Goal: Task Accomplishment & Management: Complete application form

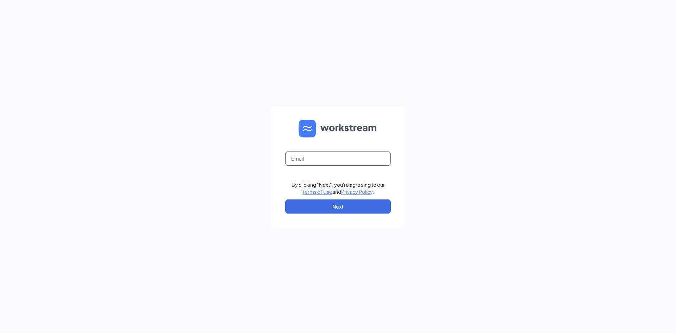
click at [296, 159] on input "text" at bounding box center [338, 158] width 106 height 14
type input "debbie@cfarichmond.com"
click at [298, 210] on button "Next" at bounding box center [338, 206] width 106 height 14
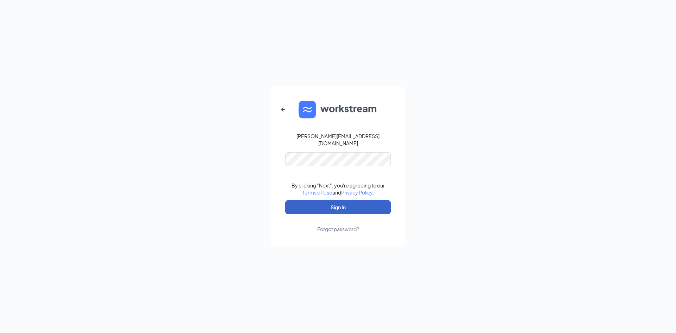
click at [314, 201] on button "Sign In" at bounding box center [338, 207] width 106 height 14
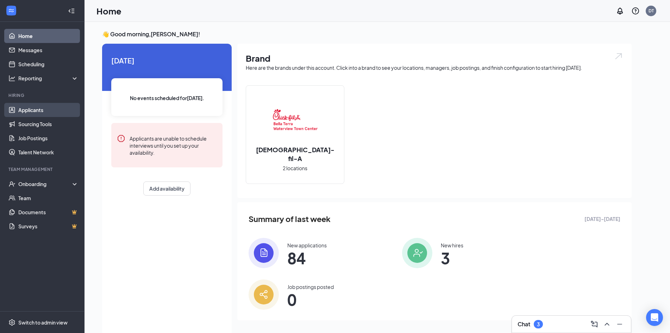
click at [28, 104] on link "Applicants" at bounding box center [48, 110] width 60 height 14
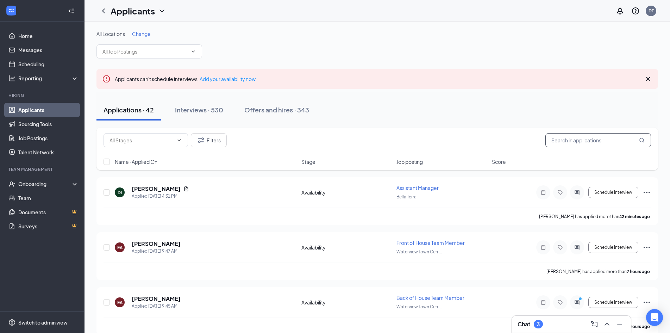
click at [580, 141] on input "text" at bounding box center [599, 140] width 106 height 14
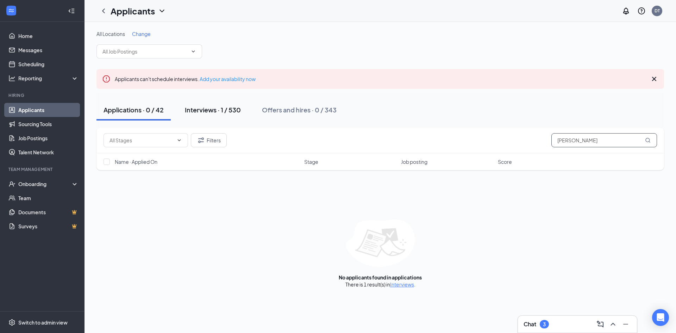
type input "[PERSON_NAME]"
click at [207, 113] on div "Interviews · 1 / 530" at bounding box center [213, 109] width 56 height 9
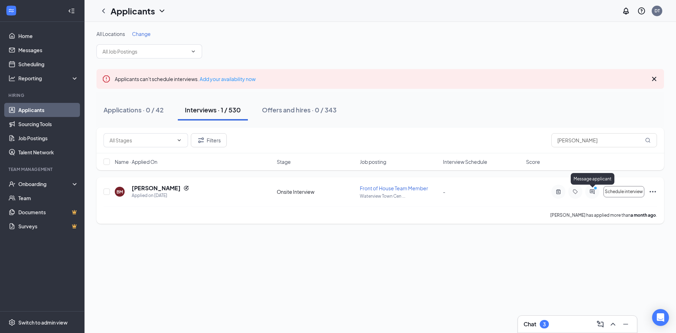
click at [592, 193] on icon "ActiveChat" at bounding box center [592, 191] width 5 height 5
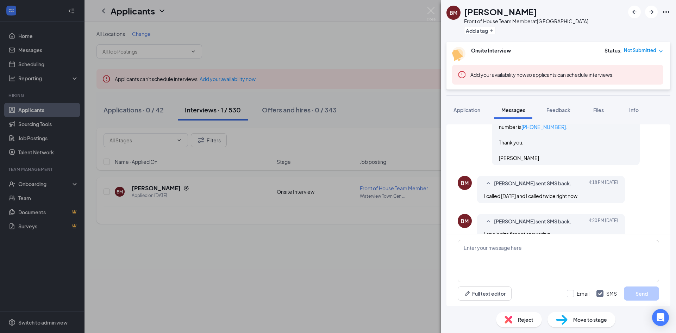
scroll to position [443, 0]
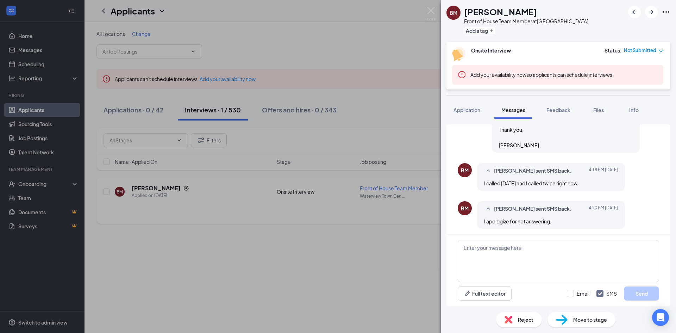
scroll to position [443, 0]
click at [429, 8] on img at bounding box center [431, 14] width 9 height 14
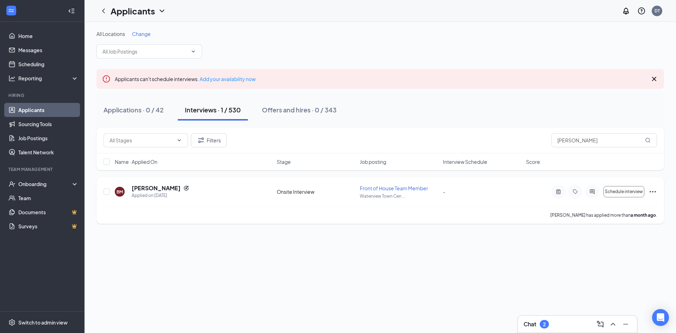
click at [653, 189] on icon "Ellipses" at bounding box center [653, 191] width 8 height 8
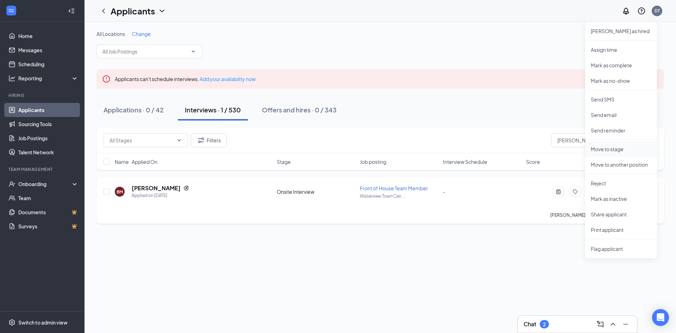
click at [605, 152] on p "Move to stage" at bounding box center [621, 148] width 61 height 7
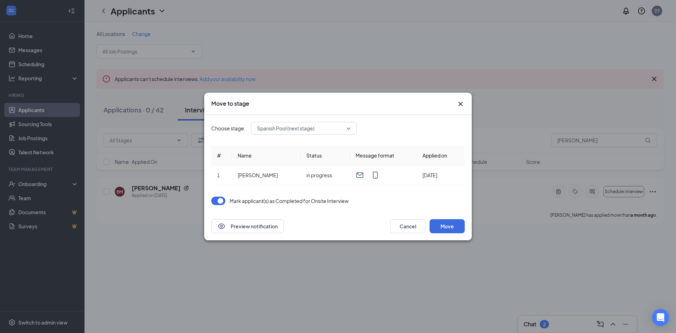
click at [350, 127] on span "Spanish Pool (next stage)" at bounding box center [304, 128] width 94 height 11
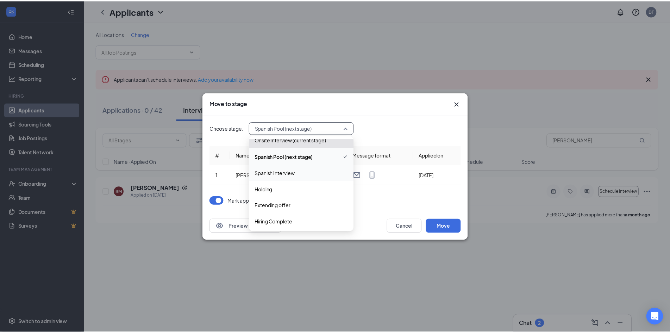
scroll to position [40, 0]
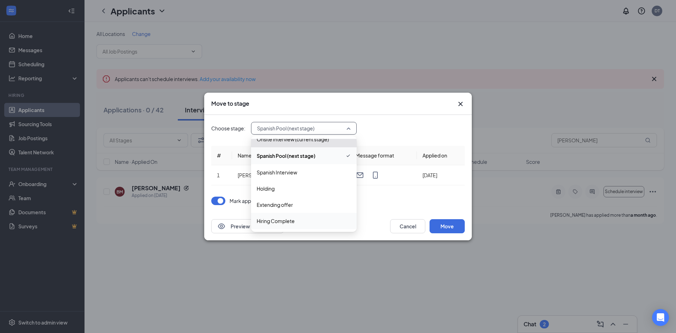
click at [281, 220] on span "Hiring Complete" at bounding box center [276, 221] width 38 height 8
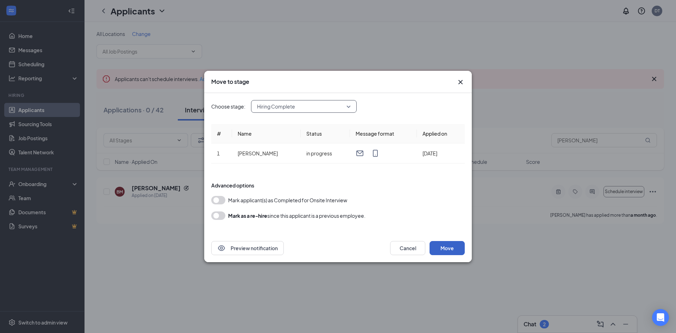
click at [444, 247] on button "Move" at bounding box center [447, 248] width 35 height 14
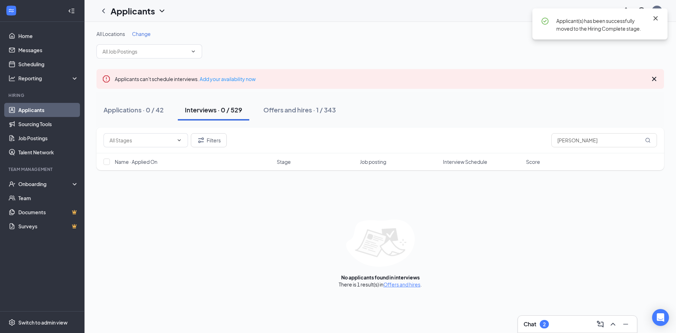
click at [655, 17] on icon "Cross" at bounding box center [656, 18] width 8 height 8
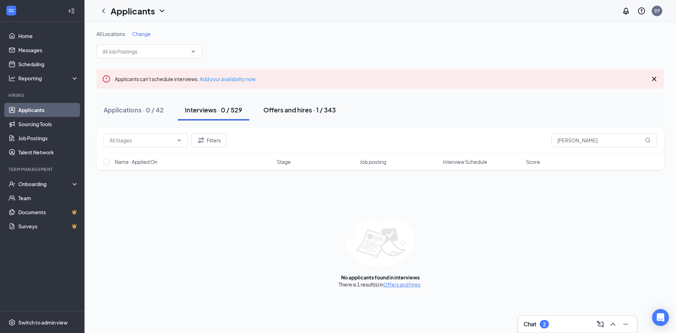
click at [280, 107] on div "Offers and hires · 1 / 343" at bounding box center [299, 109] width 73 height 9
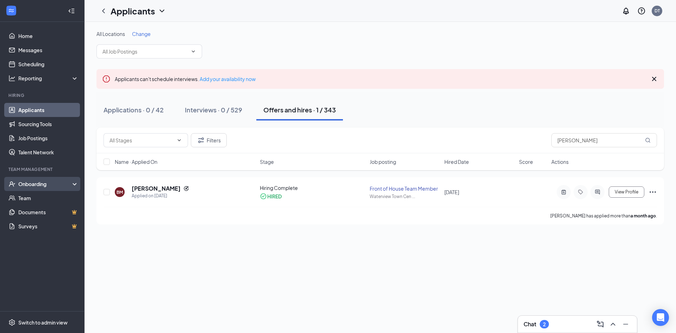
click at [29, 183] on div "Onboarding" at bounding box center [45, 183] width 54 height 7
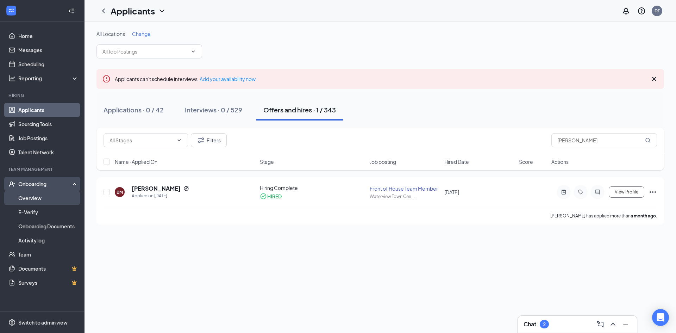
click at [31, 196] on link "Overview" at bounding box center [48, 198] width 60 height 14
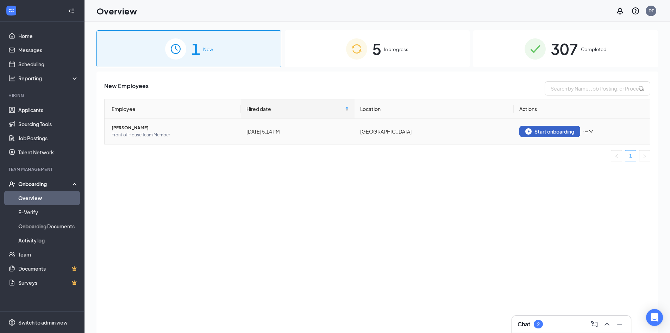
click at [548, 131] on div "Start onboarding" at bounding box center [549, 131] width 49 height 6
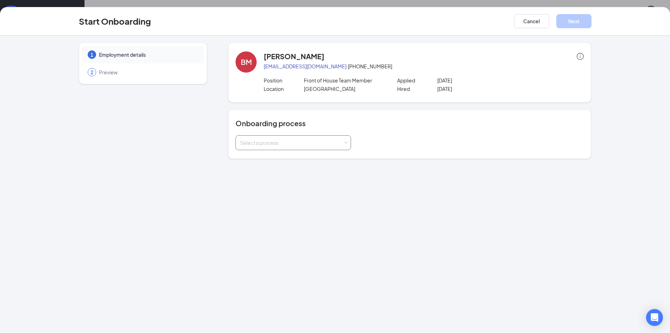
click at [348, 143] on div "Select a process" at bounding box center [294, 142] width 116 height 15
click at [247, 158] on span "New Hire" at bounding box center [248, 157] width 21 height 6
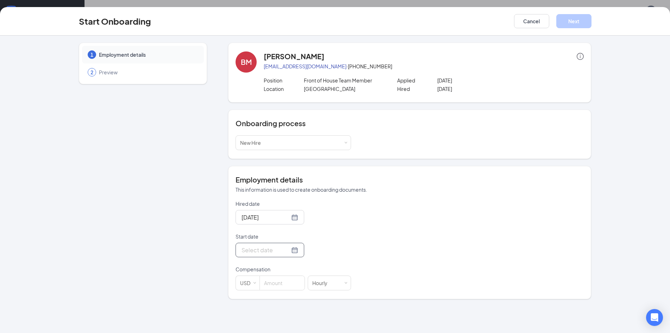
click at [290, 250] on div at bounding box center [270, 249] width 57 height 9
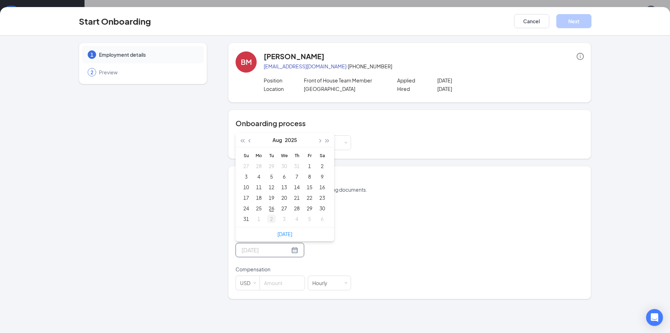
type input "[DATE]"
click at [271, 217] on div "2" at bounding box center [271, 218] width 8 height 8
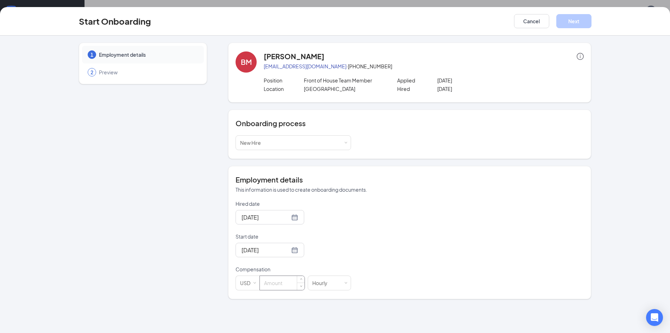
click at [284, 282] on input at bounding box center [282, 283] width 45 height 14
type input "11.5"
click at [564, 22] on button "Next" at bounding box center [573, 21] width 35 height 14
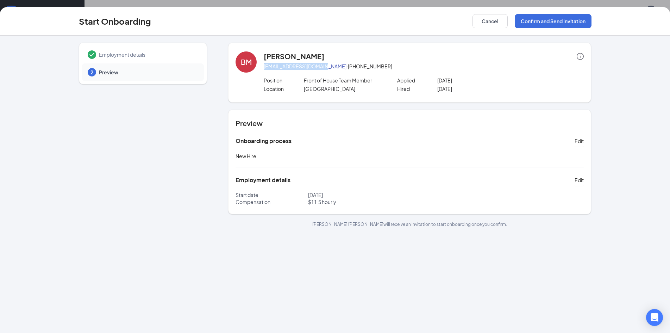
drag, startPoint x: 261, startPoint y: 68, endPoint x: 320, endPoint y: 70, distance: 58.8
click at [320, 70] on div "BM [PERSON_NAME] [EMAIL_ADDRESS][DOMAIN_NAME] · [PHONE_NUMBER] Position Front o…" at bounding box center [410, 72] width 348 height 42
copy link "[EMAIL_ADDRESS][DOMAIN_NAME]"
click at [559, 21] on button "Confirm and Send Invitation" at bounding box center [553, 21] width 77 height 14
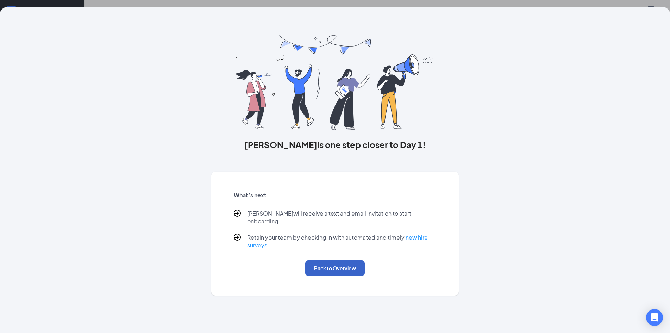
click at [316, 260] on button "Back to Overview" at bounding box center [335, 267] width 60 height 15
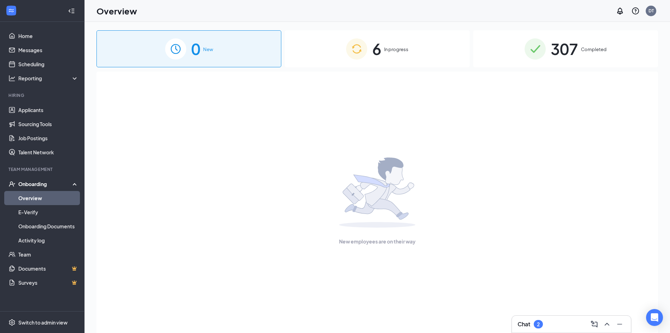
click at [560, 325] on div "Chat 2" at bounding box center [572, 323] width 108 height 11
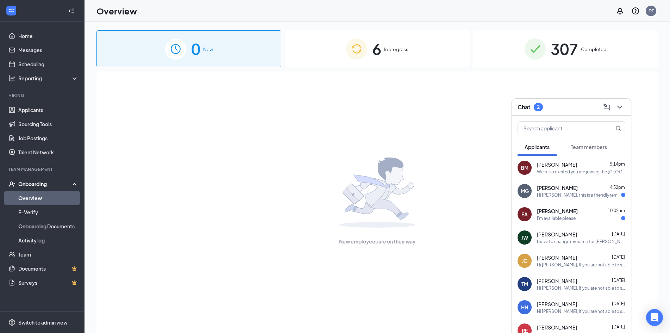
click at [579, 194] on div "Hi [PERSON_NAME], this is a friendly reminder. Please select an interview time …" at bounding box center [579, 195] width 84 height 6
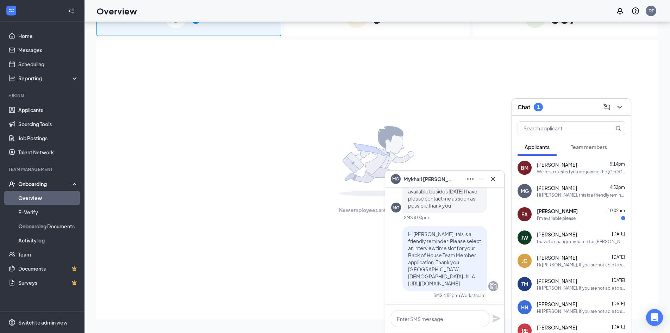
scroll to position [32, 0]
click at [587, 213] on div "[PERSON_NAME] 10:02am" at bounding box center [581, 210] width 88 height 7
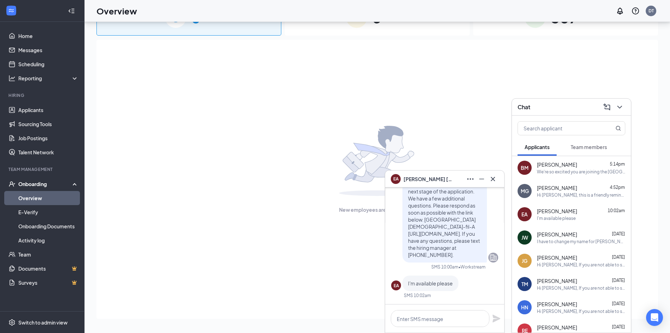
scroll to position [-35, 0]
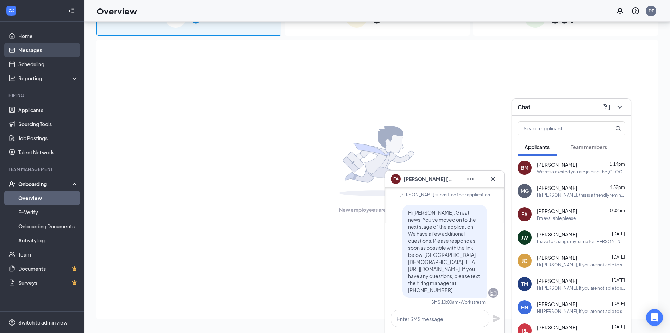
click at [38, 51] on link "Messages" at bounding box center [48, 50] width 60 height 14
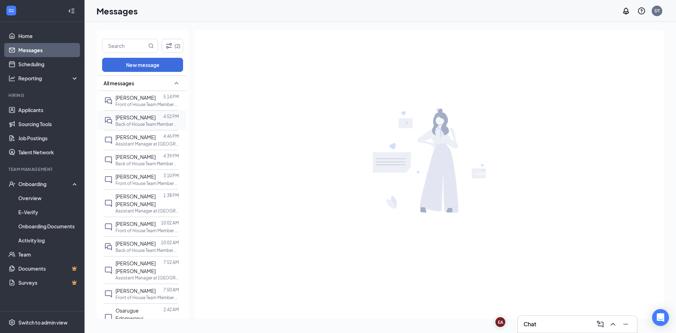
click at [140, 117] on span "[PERSON_NAME]" at bounding box center [136, 117] width 40 height 6
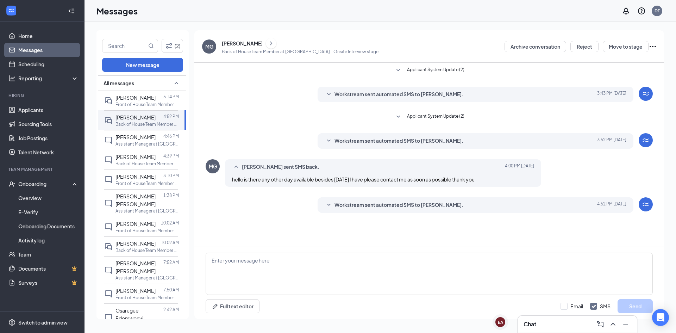
click at [328, 204] on icon "SmallChevronDown" at bounding box center [329, 205] width 8 height 8
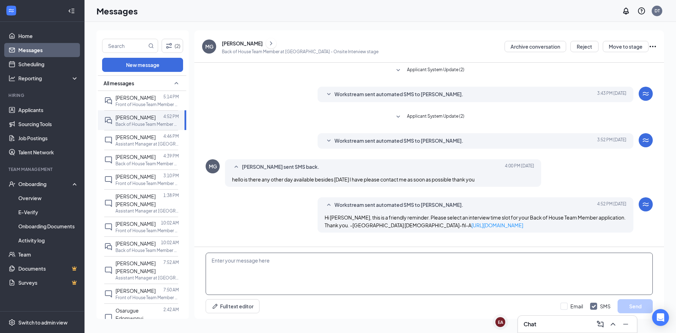
click at [254, 261] on textarea at bounding box center [429, 274] width 447 height 42
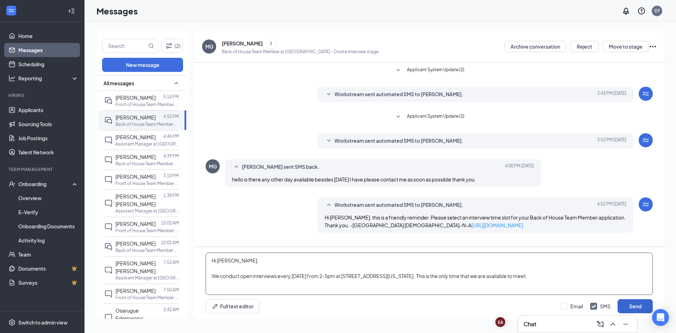
type textarea "Hi [PERSON_NAME], We conduct open interviews every [DATE] from 2-5pm at [STREET…"
click at [647, 306] on button "Send" at bounding box center [635, 306] width 35 height 14
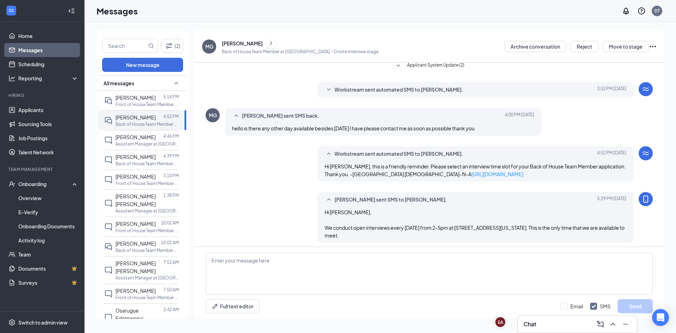
scroll to position [54, 0]
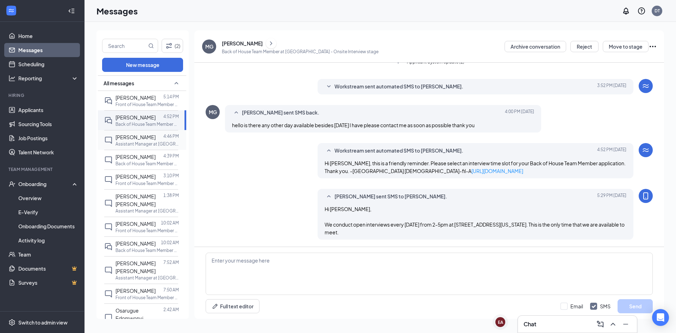
click at [130, 141] on p "Assistant Manager at [GEOGRAPHIC_DATA]" at bounding box center [147, 144] width 63 height 6
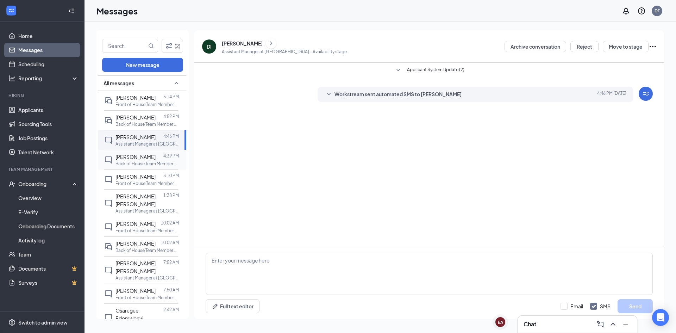
click at [158, 156] on div at bounding box center [160, 157] width 8 height 8
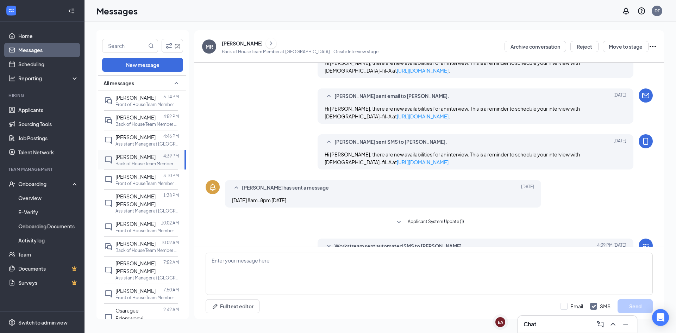
scroll to position [275, 0]
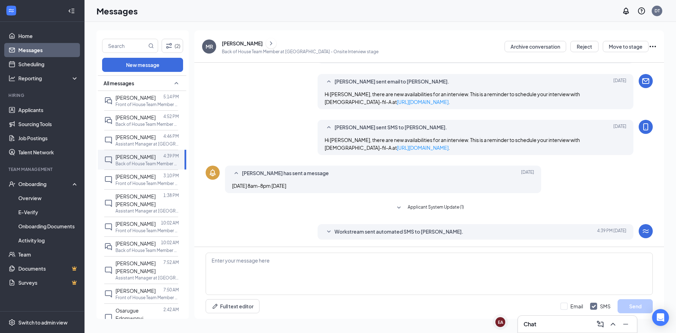
click at [329, 231] on icon "SmallChevronDown" at bounding box center [329, 232] width 8 height 8
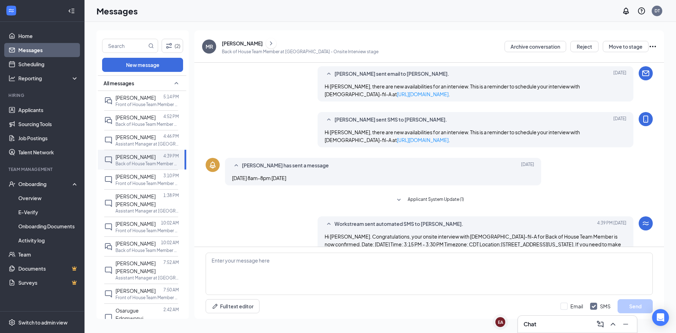
scroll to position [302, 0]
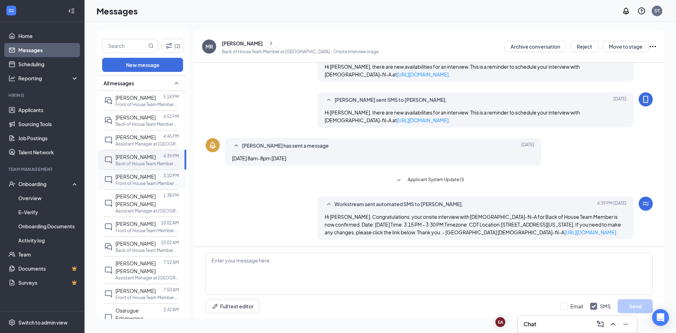
click at [142, 179] on span "[PERSON_NAME]" at bounding box center [136, 176] width 40 height 6
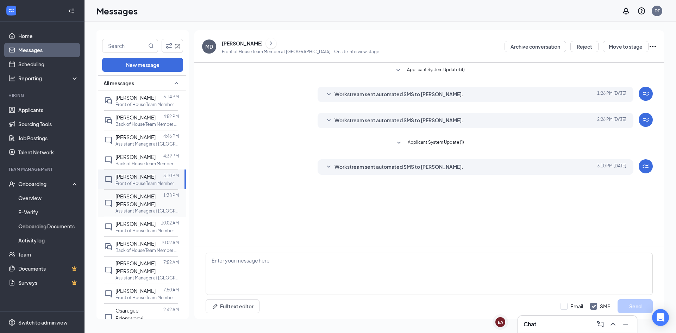
click at [144, 200] on div "[PERSON_NAME] [PERSON_NAME]" at bounding box center [140, 199] width 48 height 15
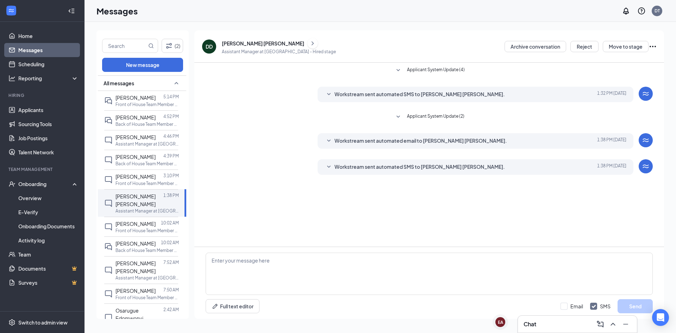
click at [331, 165] on icon "SmallChevronDown" at bounding box center [329, 167] width 8 height 8
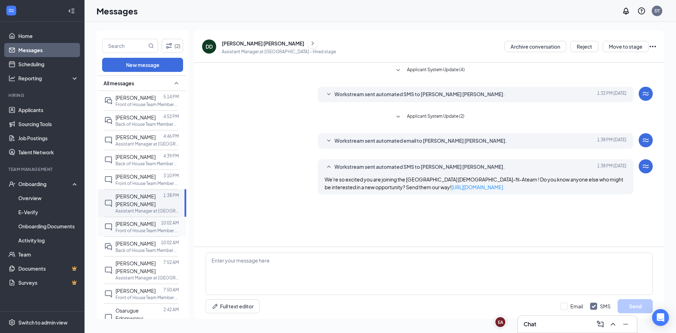
click at [145, 232] on p "Front of House Team Member at [GEOGRAPHIC_DATA]" at bounding box center [147, 231] width 63 height 6
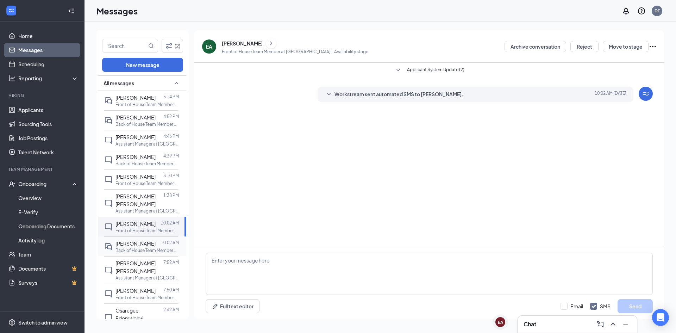
click at [156, 245] on div at bounding box center [158, 244] width 5 height 8
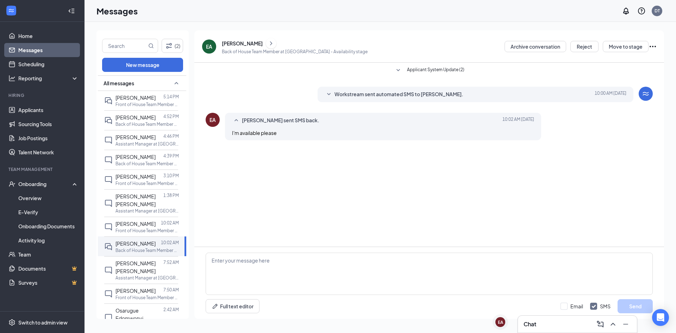
click at [329, 93] on icon "SmallChevronDown" at bounding box center [329, 94] width 8 height 8
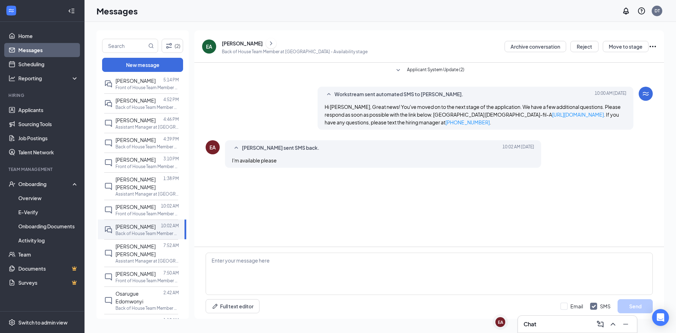
scroll to position [141, 0]
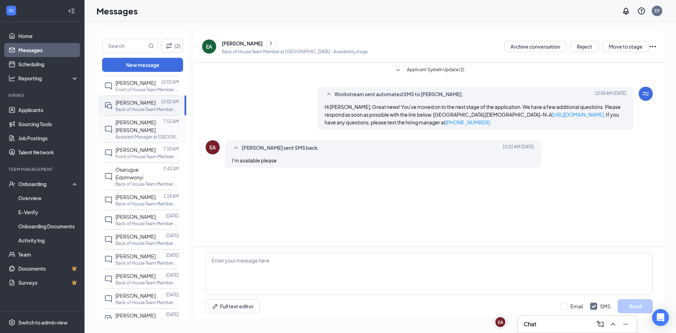
click at [163, 125] on div at bounding box center [163, 125] width 0 height 15
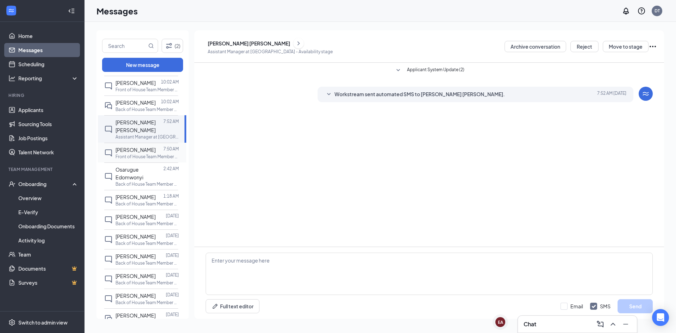
click at [145, 154] on p "Front of House Team Member at [GEOGRAPHIC_DATA]" at bounding box center [147, 157] width 63 height 6
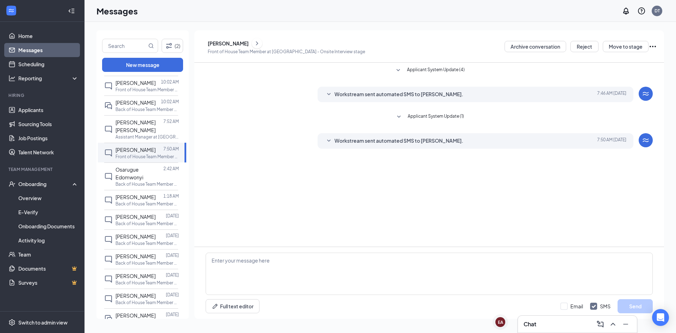
click at [329, 140] on icon "SmallChevronDown" at bounding box center [329, 141] width 8 height 8
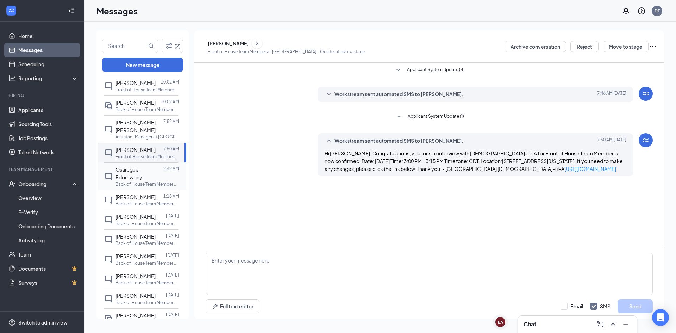
click at [135, 172] on span "Osarugue Edomwonyi" at bounding box center [130, 173] width 28 height 14
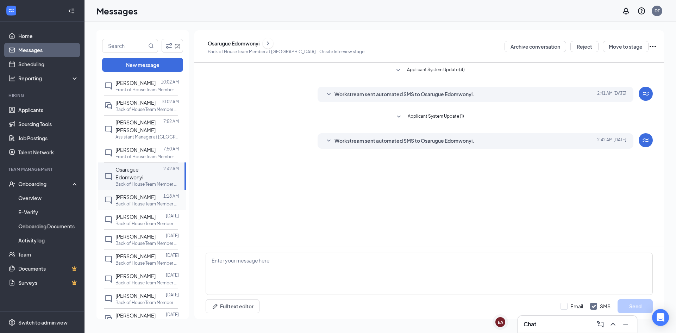
click at [144, 201] on p "Back of House Team Member at [GEOGRAPHIC_DATA]" at bounding box center [147, 204] width 63 height 6
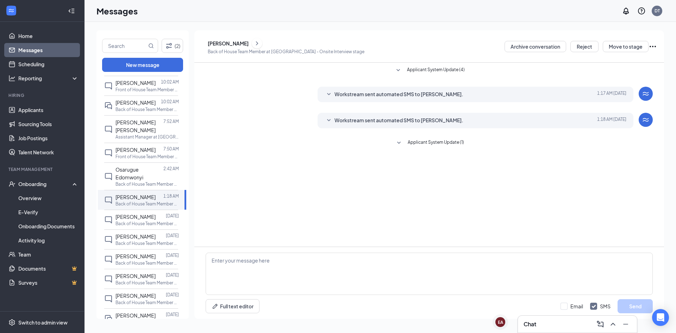
click at [328, 119] on icon "SmallChevronDown" at bounding box center [329, 120] width 8 height 8
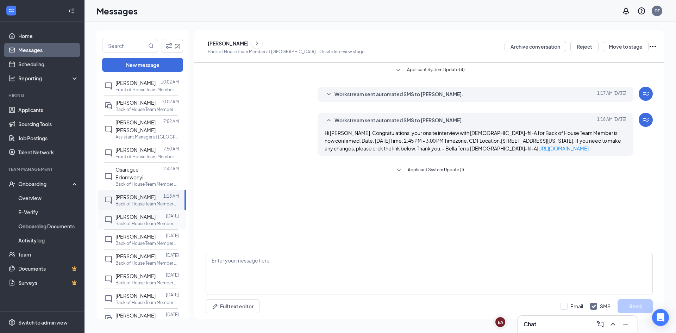
click at [141, 220] on p "Back of House Team Member at [GEOGRAPHIC_DATA]" at bounding box center [147, 223] width 63 height 6
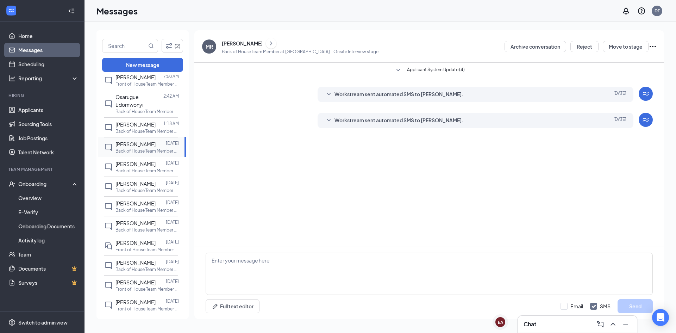
scroll to position [247, 0]
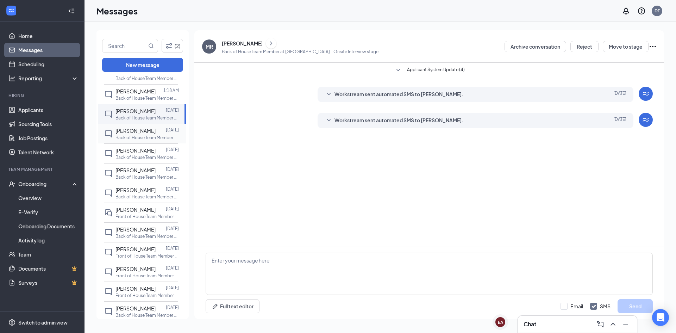
click at [124, 135] on p "Back of House Team Member at [GEOGRAPHIC_DATA]" at bounding box center [147, 138] width 63 height 6
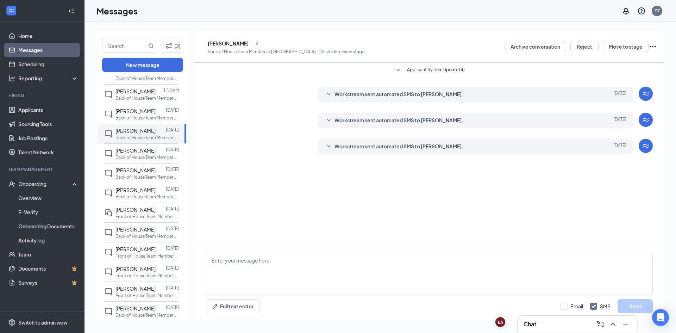
click at [331, 146] on icon "SmallChevronDown" at bounding box center [329, 146] width 8 height 8
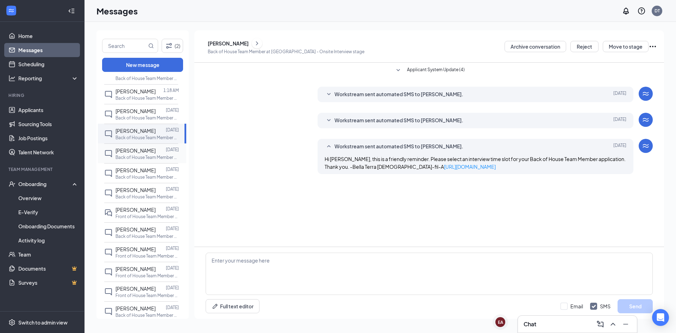
click at [132, 154] on p "Back of House Team Member at [GEOGRAPHIC_DATA]" at bounding box center [147, 157] width 63 height 6
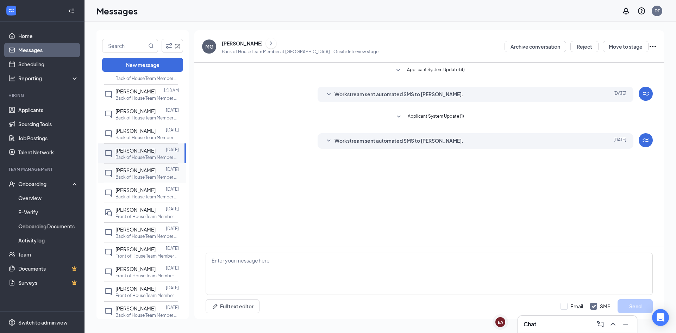
click at [133, 174] on p "Back of House Team Member at [GEOGRAPHIC_DATA]" at bounding box center [147, 177] width 63 height 6
click at [131, 187] on span "[PERSON_NAME]" at bounding box center [136, 190] width 40 height 6
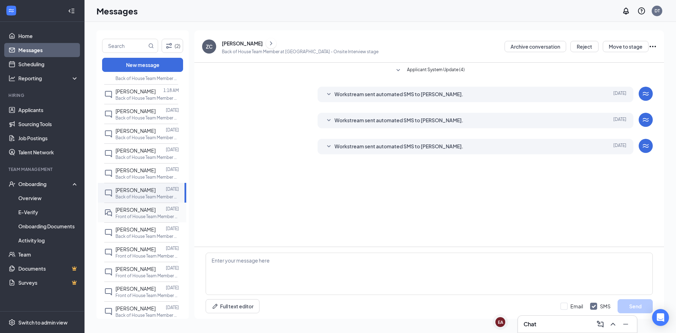
click at [138, 213] on p "Front of House Team Member at [GEOGRAPHIC_DATA]" at bounding box center [147, 216] width 63 height 6
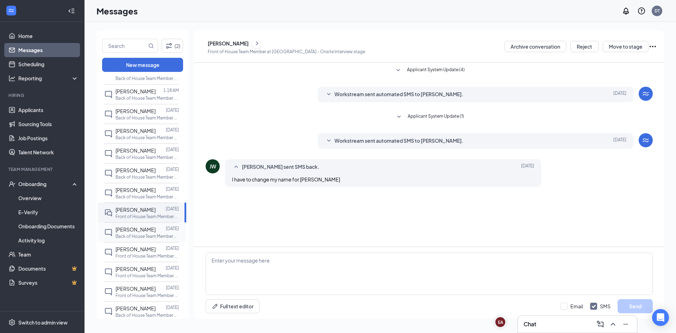
click at [143, 226] on span "[PERSON_NAME]" at bounding box center [136, 229] width 40 height 6
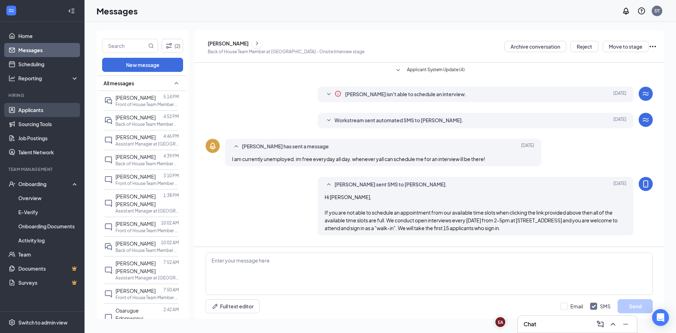
click at [31, 111] on link "Applicants" at bounding box center [48, 110] width 60 height 14
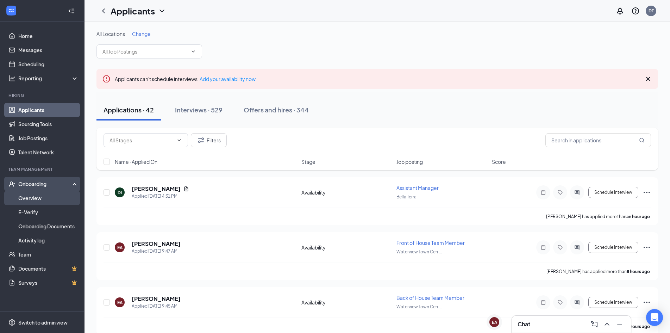
click at [37, 194] on link "Overview" at bounding box center [48, 198] width 60 height 14
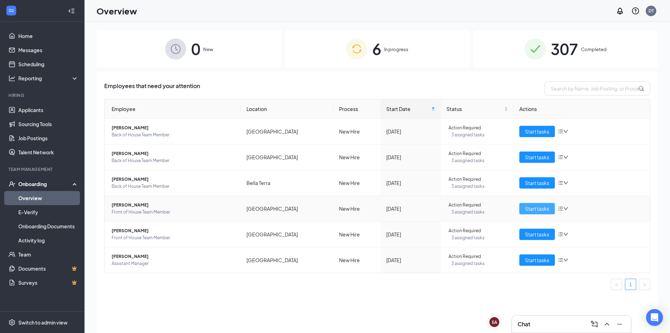
click at [546, 207] on span "Start tasks" at bounding box center [537, 209] width 24 height 8
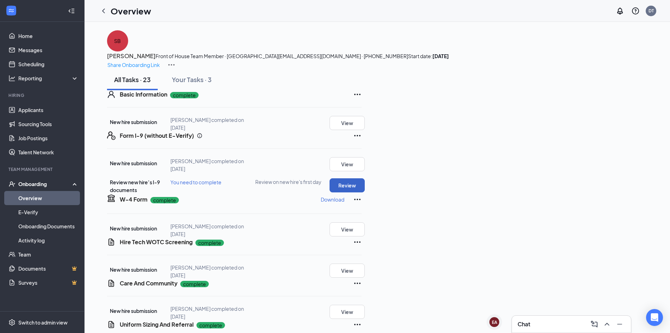
click at [365, 192] on button "Review" at bounding box center [347, 185] width 35 height 14
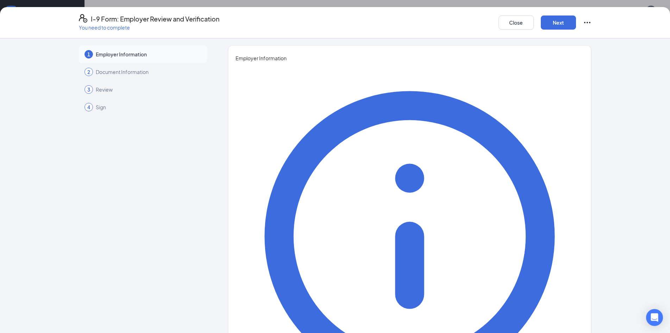
type input "[PERSON_NAME]"
type input "Director"
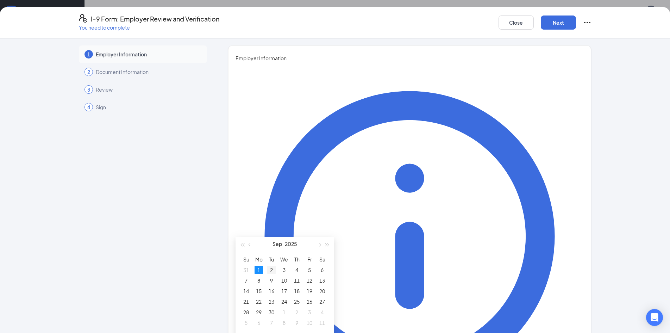
type input "[DATE]"
click at [272, 272] on div "2" at bounding box center [271, 270] width 8 height 8
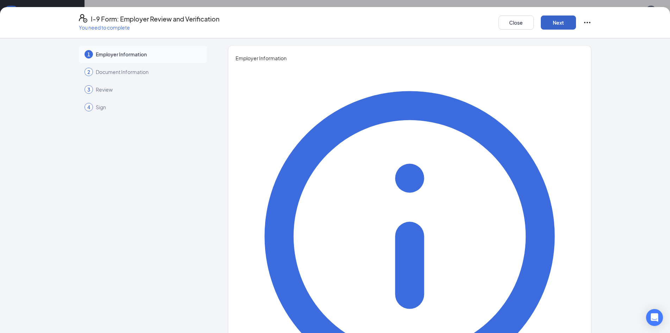
click at [546, 20] on button "Next" at bounding box center [558, 22] width 35 height 14
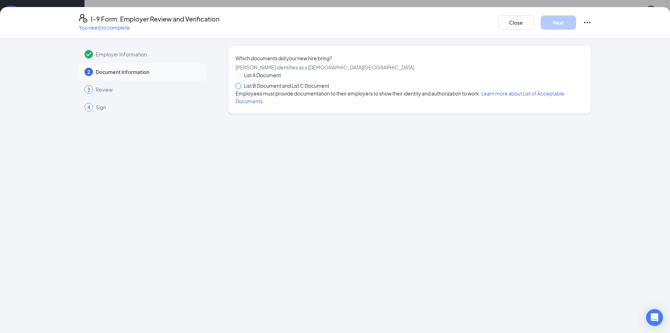
click at [238, 88] on input "List B Document and List C Document" at bounding box center [238, 85] width 5 height 5
radio input "true"
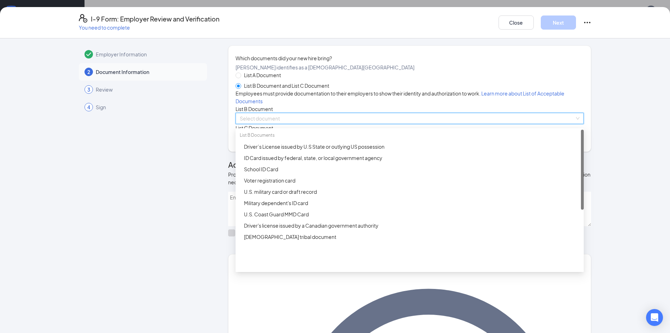
click at [261, 124] on input "search" at bounding box center [407, 118] width 335 height 11
click at [258, 150] on div "Driver’s License issued by U.S State or outlying US possession" at bounding box center [412, 147] width 336 height 8
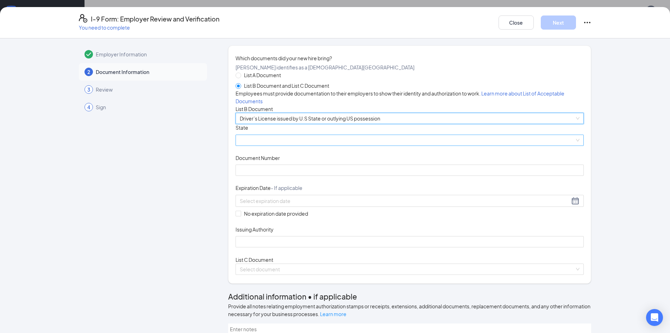
click at [258, 145] on span at bounding box center [410, 140] width 340 height 11
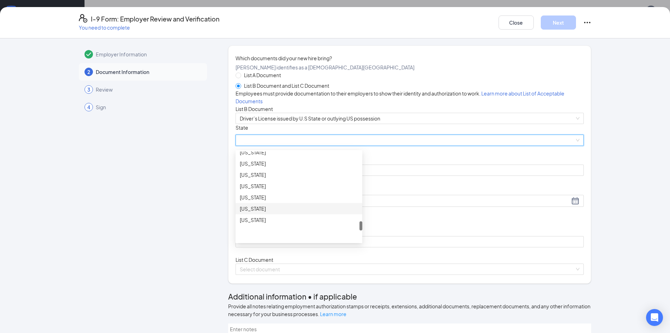
scroll to position [704, 0]
click at [250, 198] on div "[US_STATE]" at bounding box center [299, 195] width 118 height 8
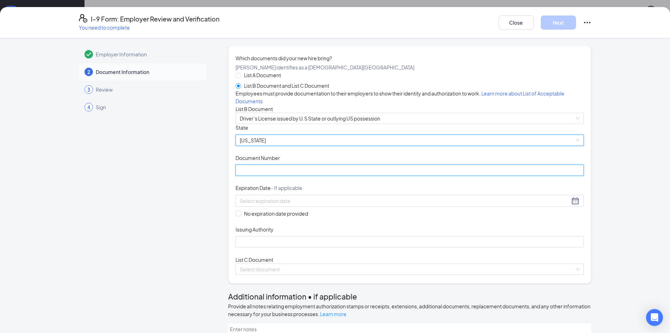
click at [257, 176] on input "Document Number" at bounding box center [410, 169] width 348 height 11
type input "51020405"
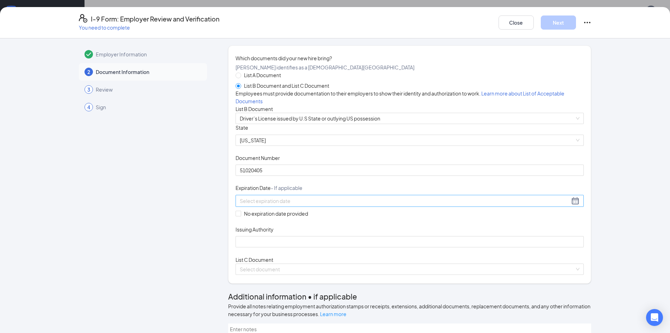
click at [267, 205] on input at bounding box center [405, 201] width 330 height 8
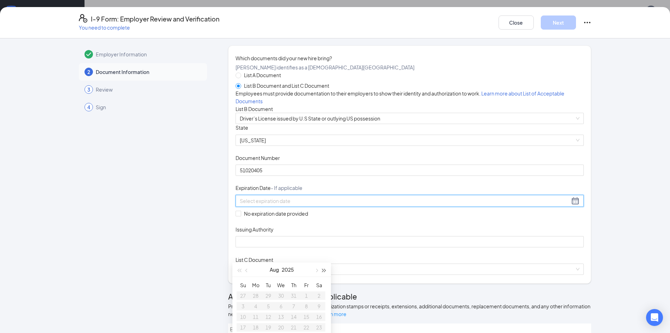
click at [324, 270] on span "button" at bounding box center [325, 271] width 4 height 4
click at [246, 273] on button "button" at bounding box center [247, 269] width 8 height 14
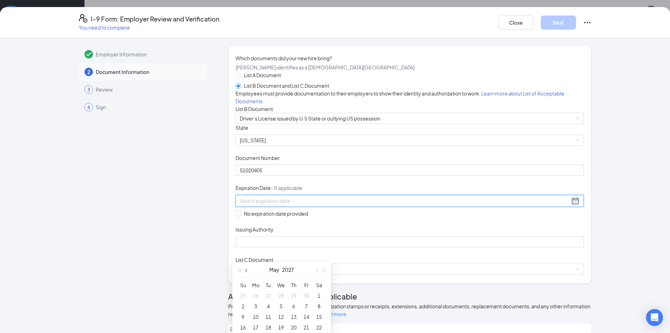
click at [246, 273] on button "button" at bounding box center [247, 269] width 8 height 14
type input "[DATE]"
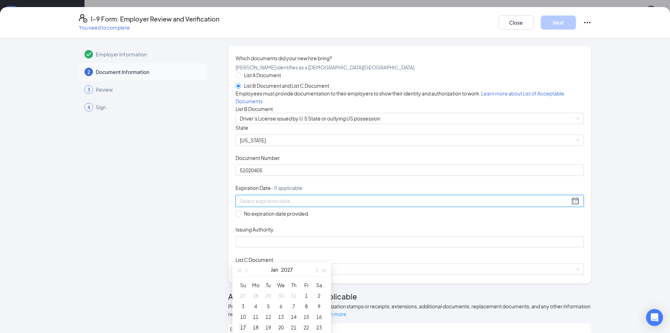
type input "[DATE]"
click at [242, 327] on div "17" at bounding box center [243, 327] width 8 height 8
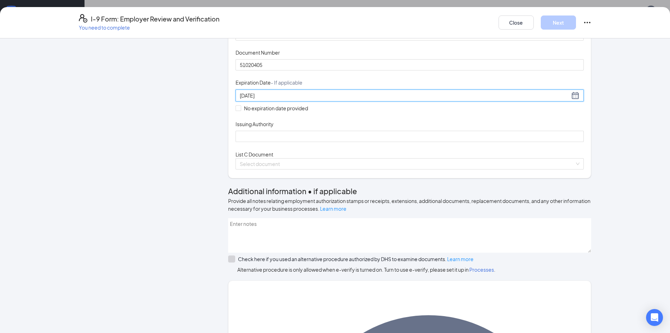
scroll to position [106, 0]
click at [263, 142] on input "Issuing Authority" at bounding box center [410, 135] width 348 height 11
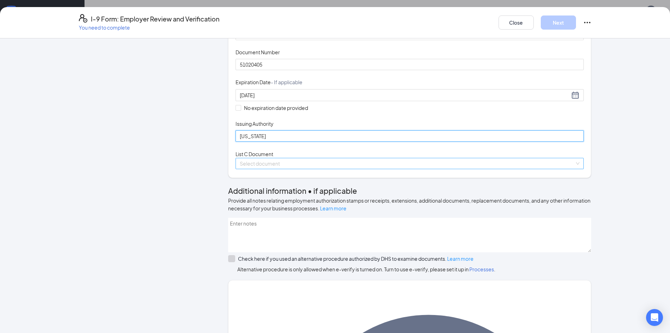
type input "[US_STATE]"
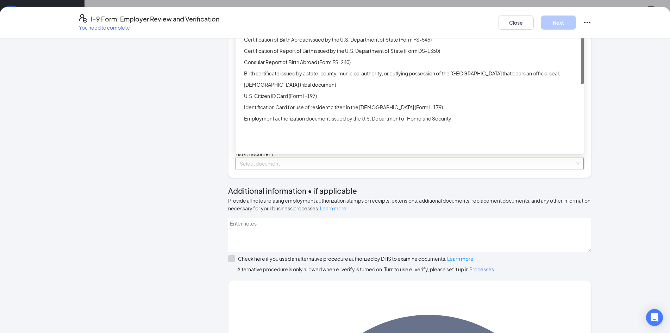
click at [265, 169] on input "search" at bounding box center [407, 163] width 335 height 11
click at [269, 32] on div "Unrestricted Social Security Card" at bounding box center [412, 28] width 336 height 8
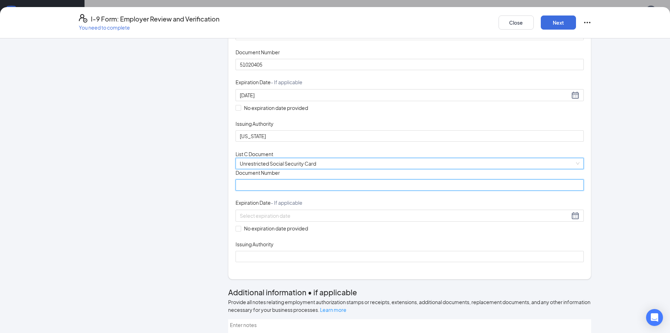
click at [273, 191] on input "Document Number" at bounding box center [410, 184] width 348 height 11
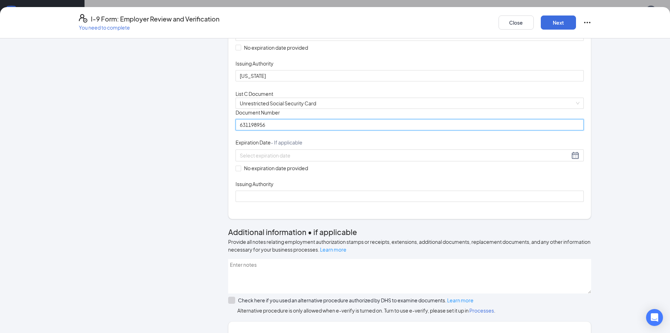
scroll to position [176, 0]
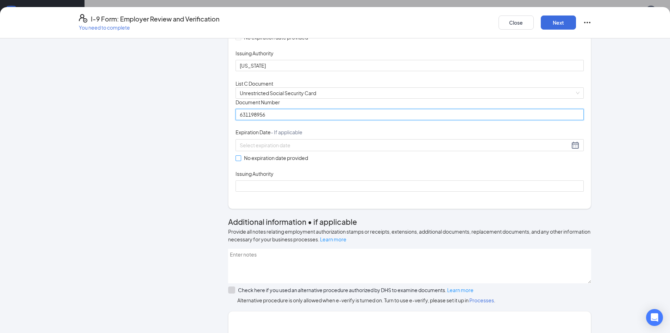
type input "631198956"
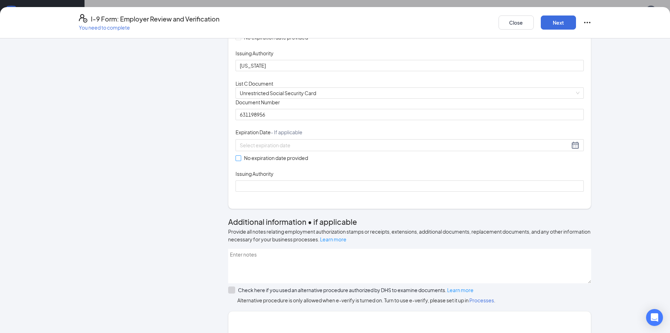
click at [236, 161] on span at bounding box center [239, 158] width 6 height 6
click at [236, 160] on input "No expiration date provided" at bounding box center [238, 157] width 5 height 5
checkbox input "true"
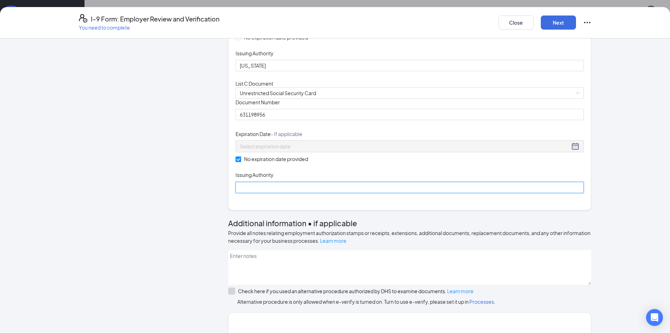
click at [251, 193] on input "Issuing Authority" at bounding box center [410, 187] width 348 height 11
type input "SSA"
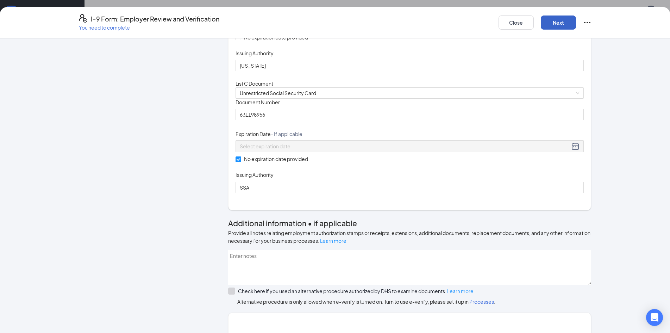
click at [571, 21] on button "Next" at bounding box center [558, 22] width 35 height 14
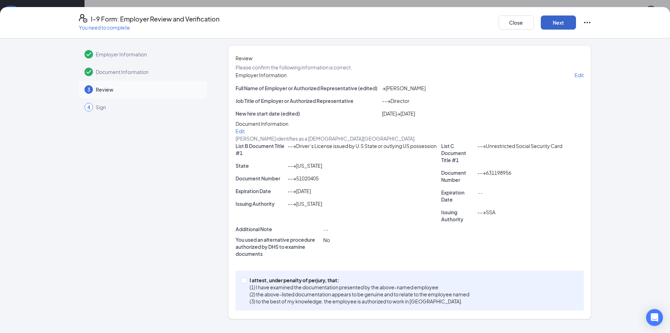
scroll to position [49, 0]
click at [244, 283] on span at bounding box center [244, 281] width 6 height 6
click at [244, 282] on input "I attest, under penalty of [PERSON_NAME], that: (1) I have examined the documen…" at bounding box center [243, 280] width 5 height 5
checkbox input "true"
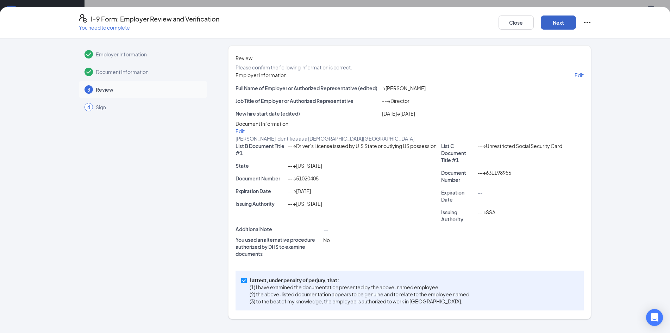
click at [564, 17] on button "Next" at bounding box center [558, 22] width 35 height 14
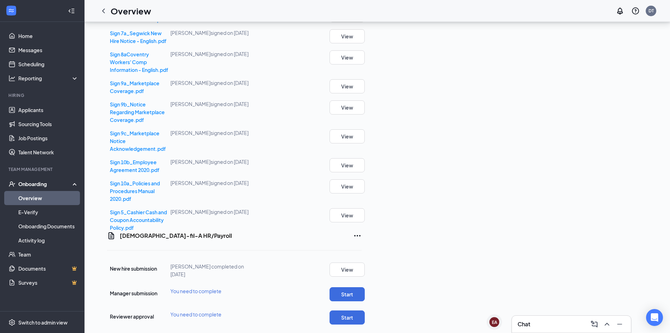
scroll to position [539, 0]
click at [365, 287] on button "Start" at bounding box center [347, 294] width 35 height 14
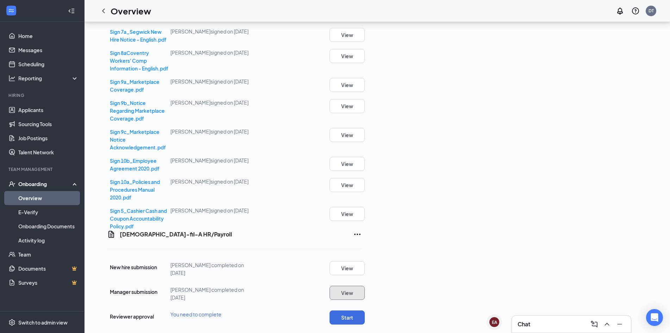
scroll to position [542, 0]
click at [365, 310] on button "Start" at bounding box center [347, 317] width 35 height 14
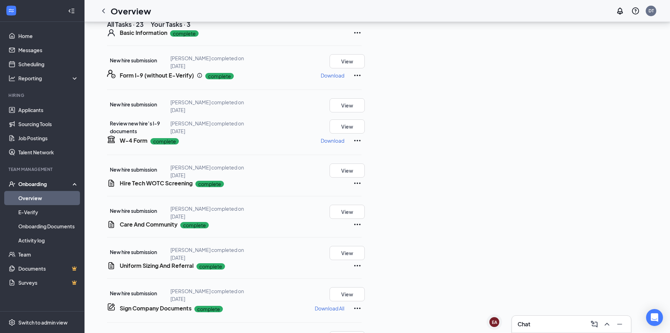
scroll to position [0, 0]
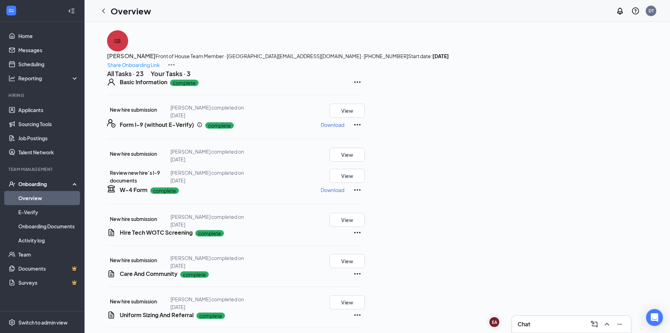
click at [344, 128] on p "Download" at bounding box center [333, 124] width 24 height 7
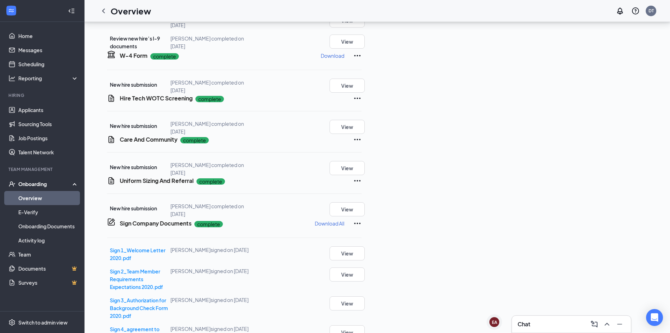
scroll to position [141, 0]
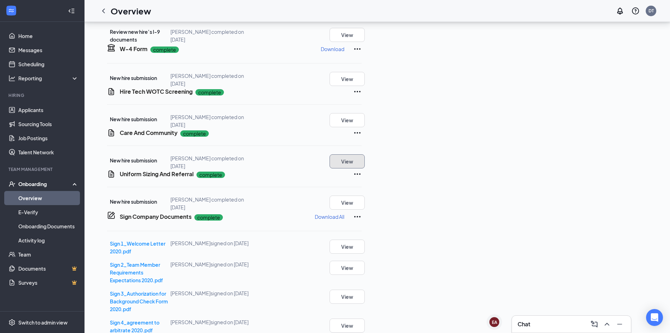
click at [365, 168] on button "View" at bounding box center [347, 161] width 35 height 14
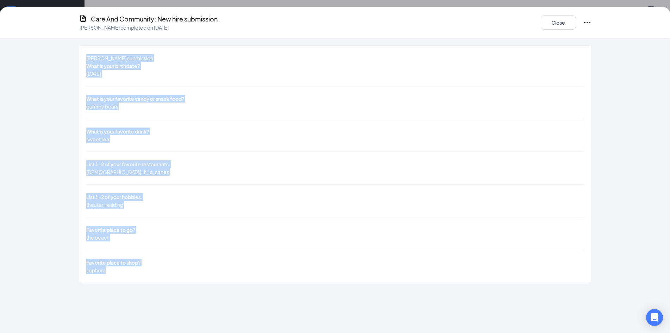
drag, startPoint x: 110, startPoint y: 52, endPoint x: 218, endPoint y: 239, distance: 215.4
click at [218, 240] on div "[PERSON_NAME] submission What is your birthdate? [DEMOGRAPHIC_DATA] What is you…" at bounding box center [335, 164] width 512 height 237
click at [557, 19] on button "Close" at bounding box center [558, 22] width 35 height 14
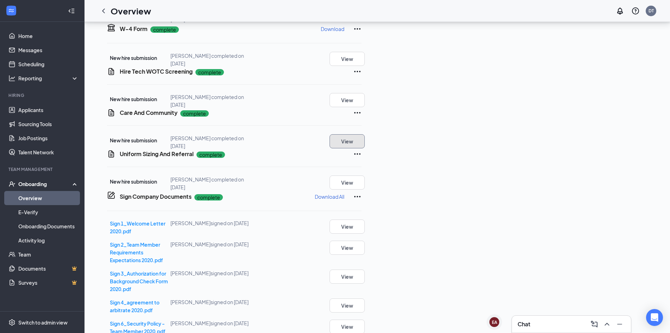
scroll to position [247, 0]
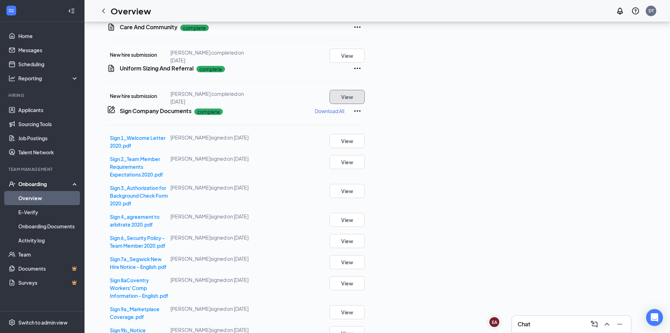
click at [365, 104] on button "View" at bounding box center [347, 97] width 35 height 14
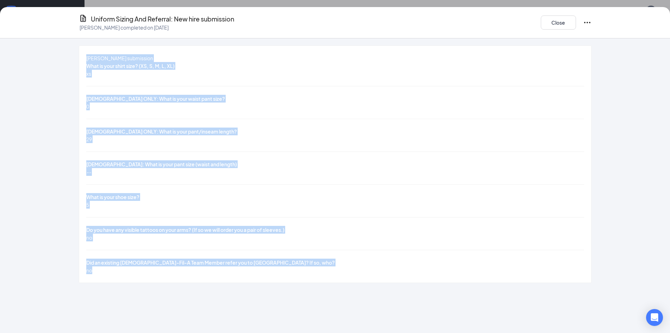
drag, startPoint x: 108, startPoint y: 48, endPoint x: 292, endPoint y: 255, distance: 276.9
click at [292, 255] on div "[PERSON_NAME] submission What is your shirt size? (XS, S, M, L, XL) xs [DEMOGRA…" at bounding box center [335, 185] width 670 height 294
click at [562, 19] on button "Close" at bounding box center [558, 22] width 35 height 14
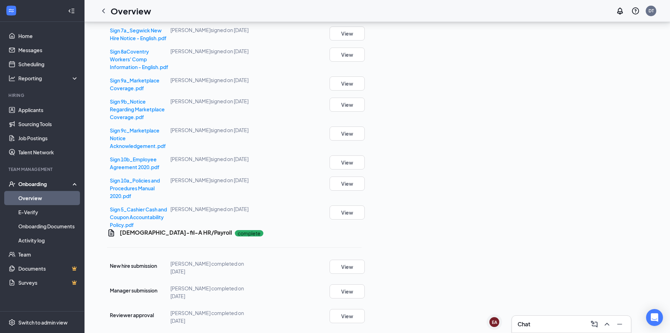
scroll to position [542, 0]
click at [365, 265] on button "View" at bounding box center [347, 267] width 35 height 14
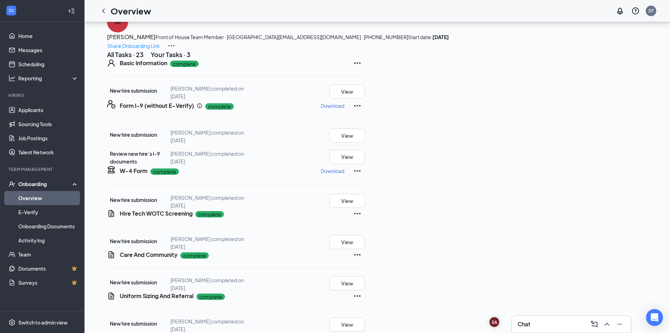
scroll to position [0, 0]
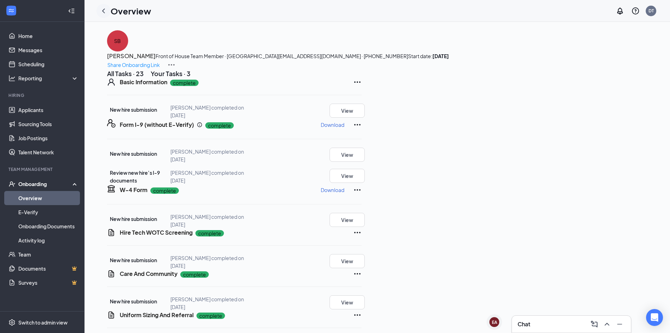
click at [104, 11] on icon "ChevronLeft" at bounding box center [103, 11] width 8 height 8
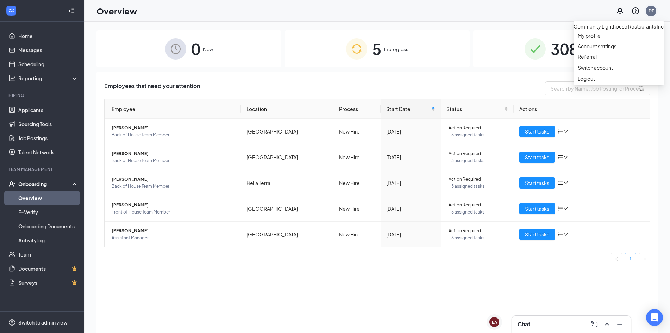
click at [650, 12] on div "DT" at bounding box center [651, 11] width 5 height 6
